Goal: Task Accomplishment & Management: Use online tool/utility

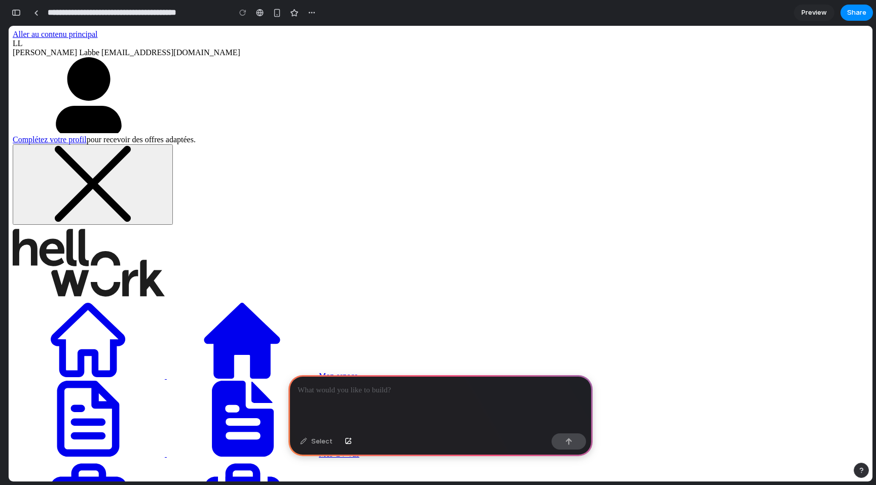
click at [313, 445] on div "Select" at bounding box center [316, 442] width 43 height 16
click at [306, 441] on div "Select" at bounding box center [316, 442] width 43 height 16
click at [332, 394] on p at bounding box center [440, 391] width 286 height 12
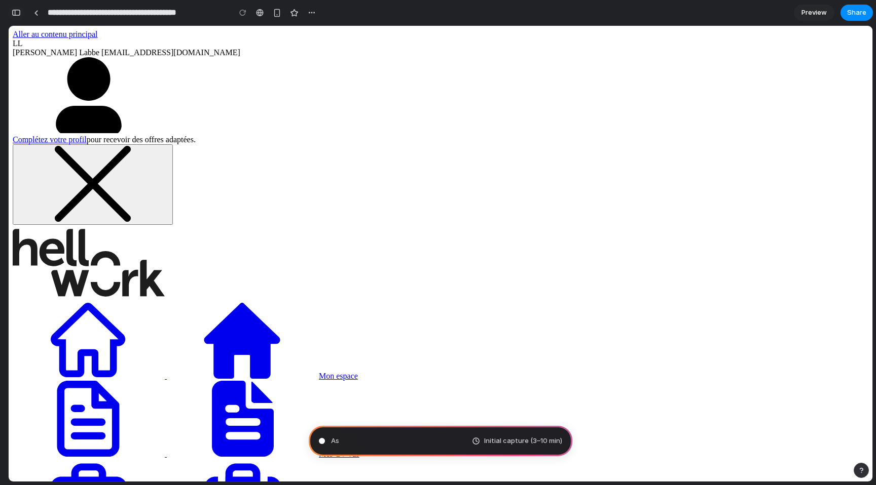
click at [20, 14] on div "button" at bounding box center [16, 12] width 9 height 7
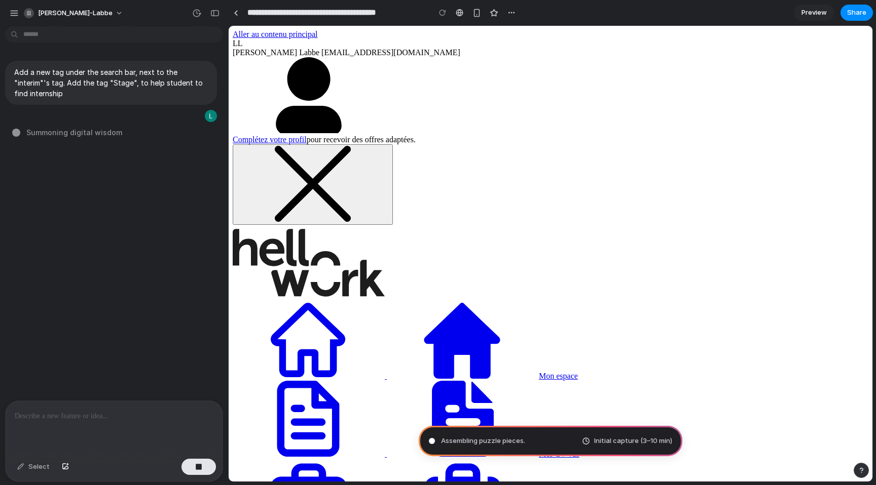
click at [50, 419] on p at bounding box center [114, 416] width 199 height 12
click at [77, 79] on p "Add a new tag under the search bar, next to the "interim"'s tag. Add the tag "S…" at bounding box center [111, 83] width 194 height 32
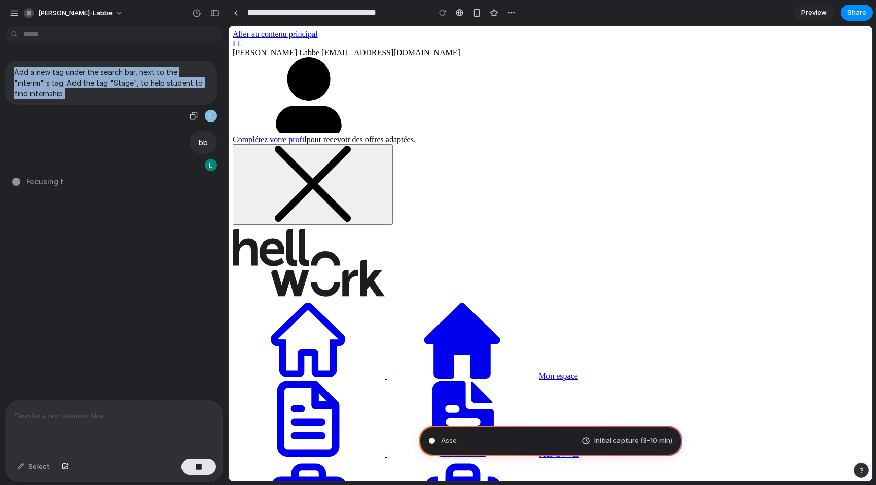
click at [77, 79] on p "Add a new tag under the search bar, next to the "interim"'s tag. Add the tag "S…" at bounding box center [111, 83] width 194 height 32
copy div "Add a new tag under the search bar, next to the "interim"'s tag. Add the tag "S…"
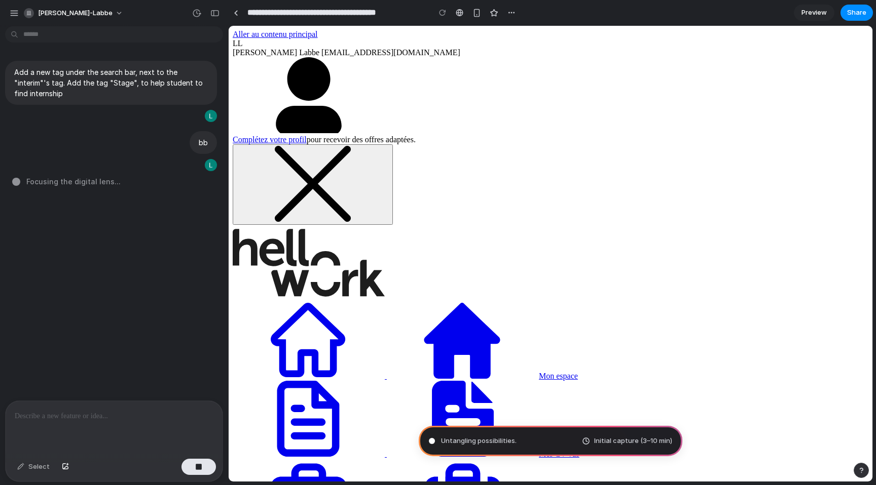
click at [32, 421] on p at bounding box center [114, 416] width 199 height 12
